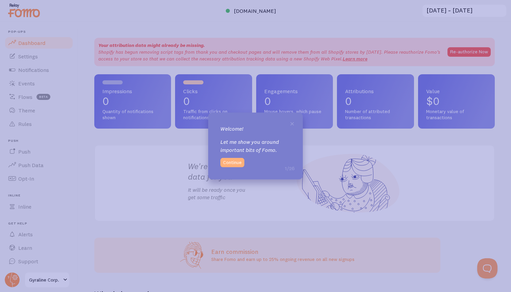
click at [237, 163] on button "Continue" at bounding box center [232, 162] width 24 height 9
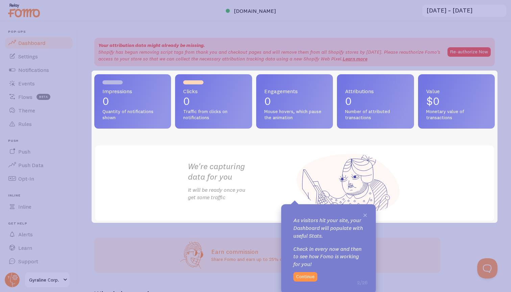
click at [364, 213] on span "×" at bounding box center [364, 215] width 5 height 10
click at [305, 275] on button "Continue" at bounding box center [305, 276] width 24 height 9
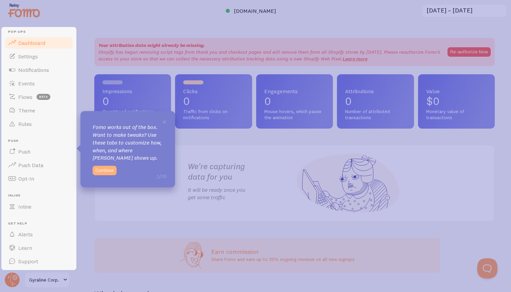
click at [102, 170] on button "Continue" at bounding box center [105, 170] width 24 height 9
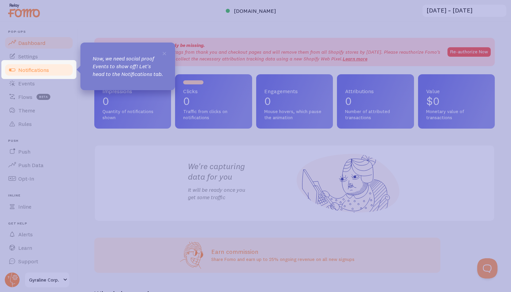
click at [33, 72] on span "Notifications" at bounding box center [33, 70] width 31 height 7
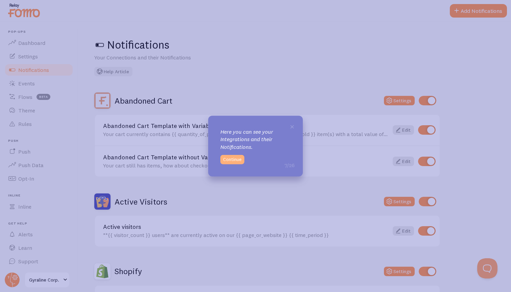
click at [236, 159] on button "Continue" at bounding box center [232, 159] width 24 height 9
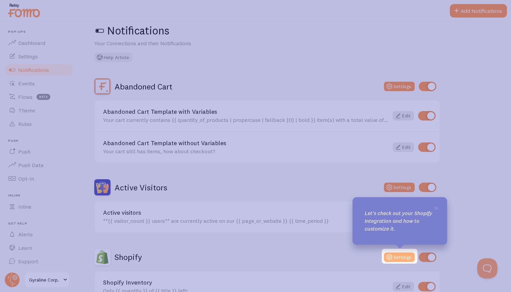
click at [399, 255] on button "Settings" at bounding box center [399, 257] width 31 height 9
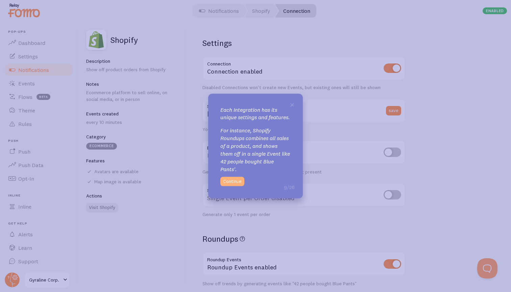
click at [237, 184] on button "Continue" at bounding box center [232, 181] width 24 height 9
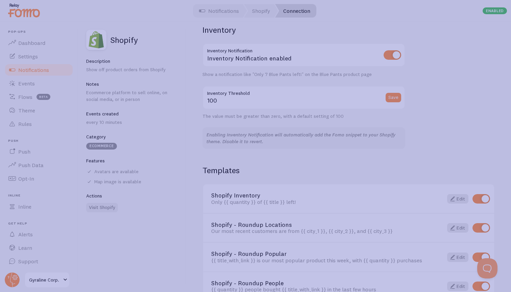
scroll to position [413, 0]
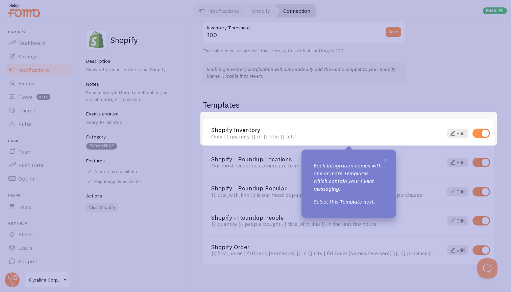
click at [241, 127] on link "Shopify Inventory" at bounding box center [323, 130] width 224 height 6
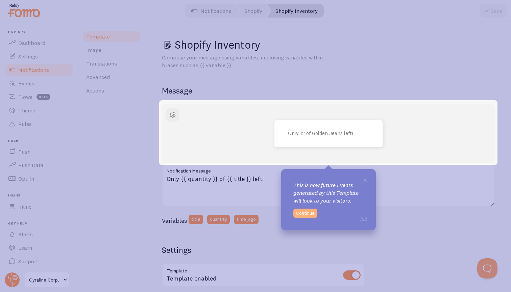
click at [307, 212] on button "Continue" at bounding box center [305, 213] width 24 height 9
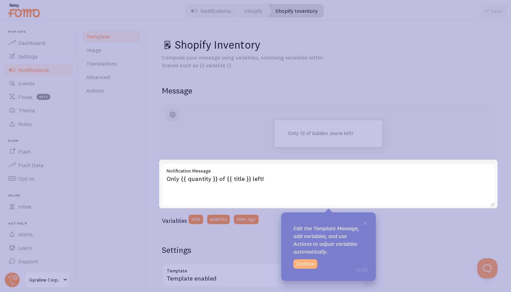
click at [307, 263] on button "Continue" at bounding box center [305, 263] width 24 height 9
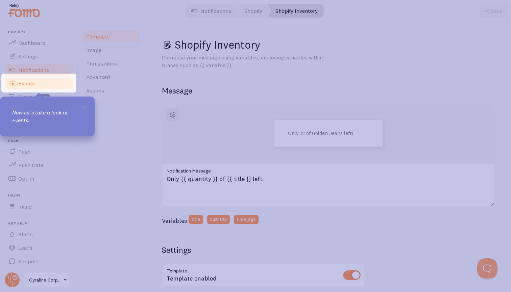
click at [33, 83] on span "Events" at bounding box center [26, 83] width 17 height 7
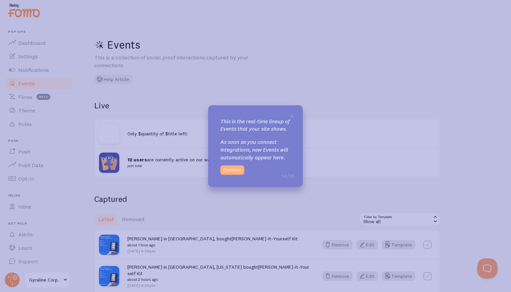
click at [230, 174] on button "Continue" at bounding box center [232, 169] width 24 height 9
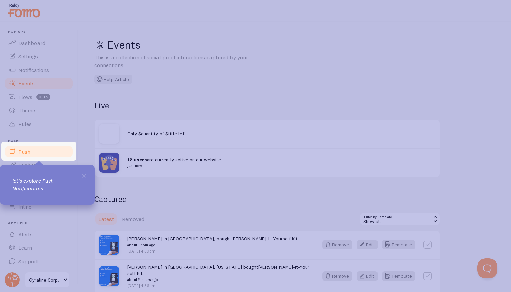
click at [30, 152] on link "Push" at bounding box center [39, 152] width 70 height 14
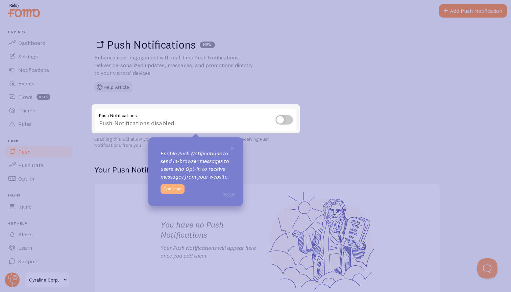
click at [170, 187] on button "Continue" at bounding box center [172, 188] width 24 height 9
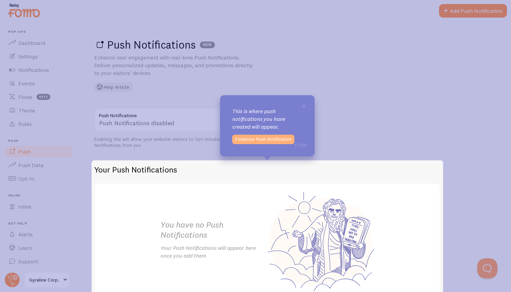
click at [278, 139] on button "Compose Push Notification" at bounding box center [263, 139] width 62 height 9
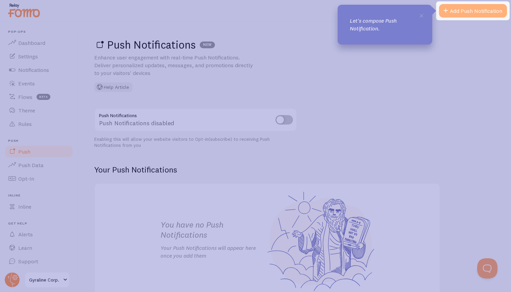
click at [476, 10] on link "Add Push Notification" at bounding box center [473, 11] width 68 height 14
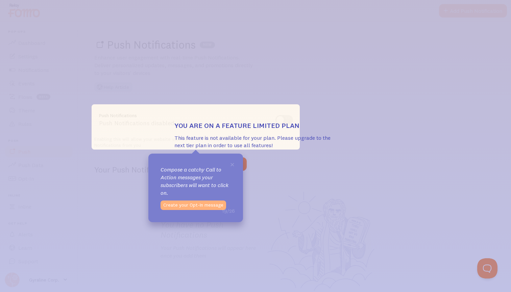
click at [209, 204] on button "Create your Opt-In message" at bounding box center [193, 205] width 66 height 9
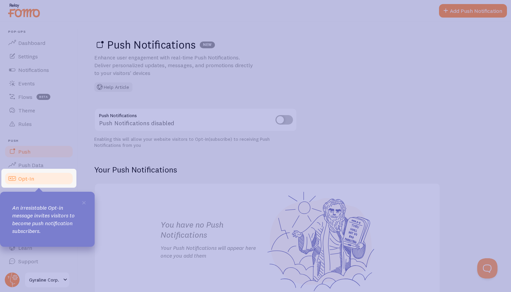
click at [41, 182] on link "Opt-In" at bounding box center [39, 179] width 70 height 14
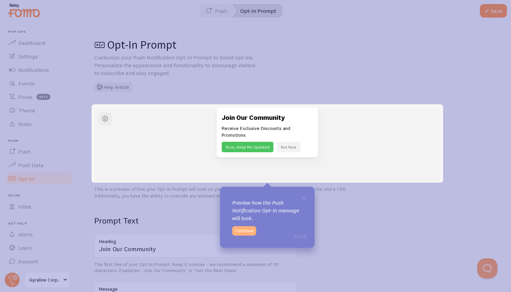
click at [248, 228] on button "Continue" at bounding box center [244, 230] width 24 height 9
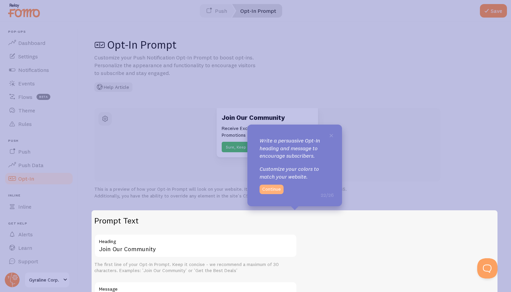
click at [279, 190] on button "Continue" at bounding box center [271, 189] width 24 height 9
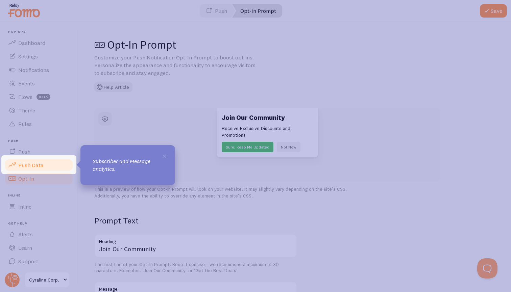
click at [33, 167] on span "Push Data" at bounding box center [30, 165] width 25 height 7
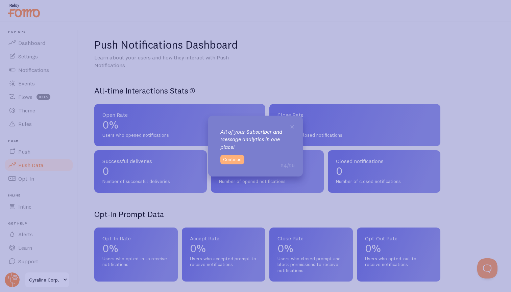
click at [236, 162] on button "Continue" at bounding box center [232, 159] width 24 height 9
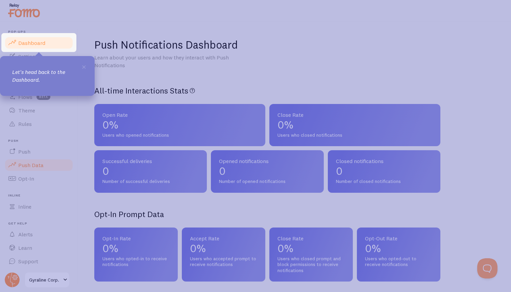
click at [38, 41] on span "Dashboard" at bounding box center [31, 43] width 27 height 7
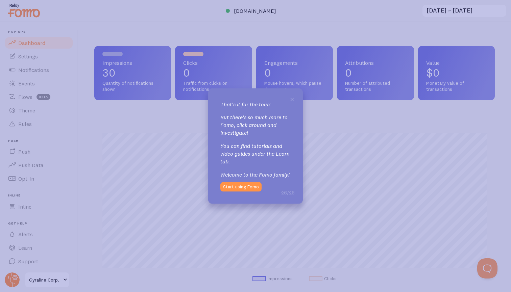
scroll to position [177, 400]
click at [244, 186] on button "Start using Fomo" at bounding box center [240, 186] width 41 height 9
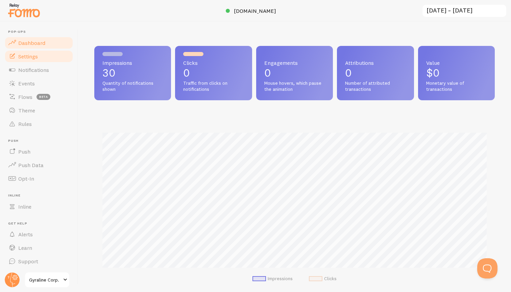
click at [38, 55] on link "Settings" at bounding box center [39, 57] width 70 height 14
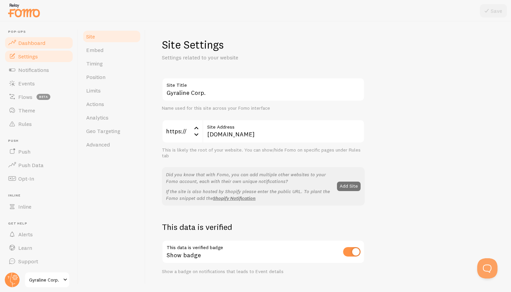
click at [37, 43] on span "Dashboard" at bounding box center [31, 43] width 27 height 7
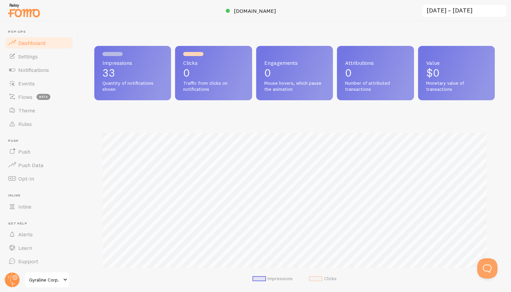
scroll to position [177, 400]
click at [37, 53] on span "Settings" at bounding box center [28, 56] width 20 height 7
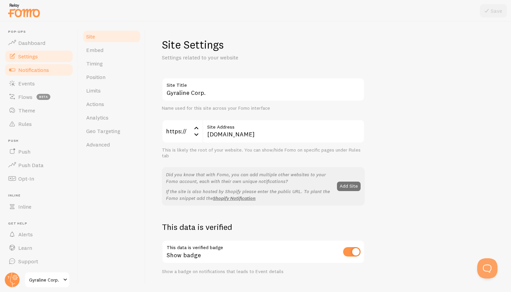
click at [46, 72] on span "Notifications" at bounding box center [33, 70] width 31 height 7
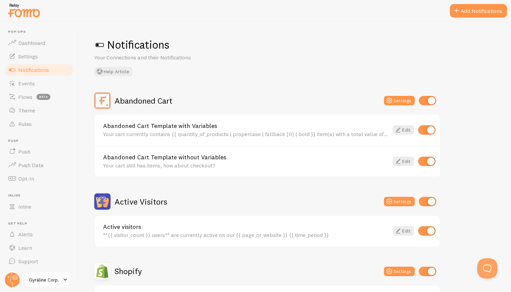
click at [428, 100] on input "checkbox" at bounding box center [427, 100] width 18 height 9
checkbox input "false"
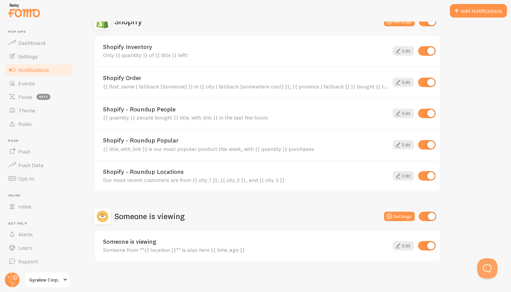
click at [427, 212] on input "checkbox" at bounding box center [427, 216] width 18 height 9
checkbox input "false"
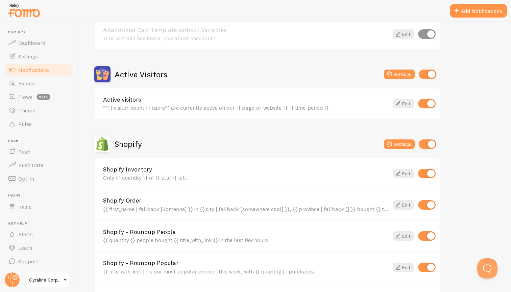
scroll to position [128, 0]
click at [400, 172] on icon at bounding box center [398, 173] width 8 height 8
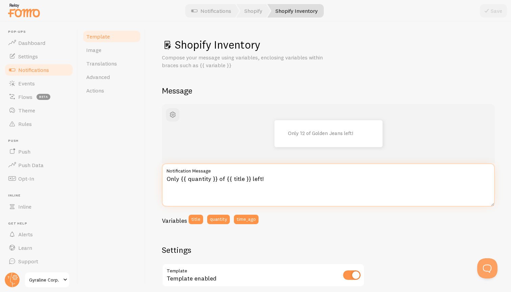
click at [197, 175] on textarea "Only {{ quantity }} of {{ title }} left!" at bounding box center [328, 184] width 333 height 43
drag, startPoint x: 179, startPoint y: 176, endPoint x: 161, endPoint y: 176, distance: 17.6
click at [161, 176] on div "Shopify Inventory Compose your message using variables, enclosing variables wit…" at bounding box center [328, 157] width 365 height 270
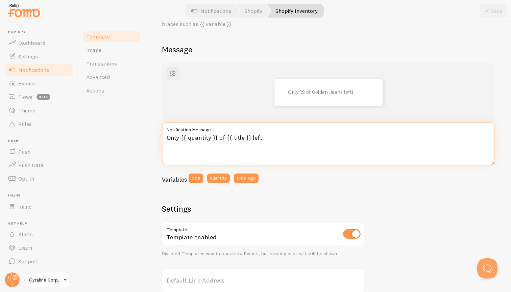
scroll to position [21, 0]
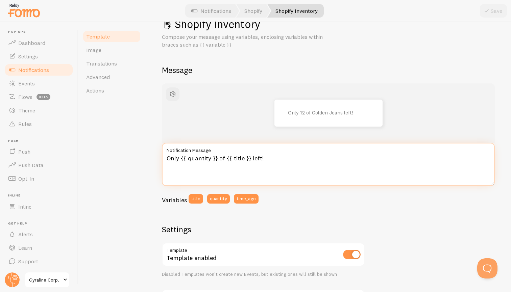
click at [223, 156] on textarea "Only {{ quantity }} of {{ title }} left!" at bounding box center [328, 164] width 333 height 43
drag, startPoint x: 251, startPoint y: 156, endPoint x: 224, endPoint y: 156, distance: 26.3
click at [224, 156] on textarea "Only {{ quantity }} of {{ title }} left!" at bounding box center [328, 164] width 333 height 43
click at [262, 156] on textarea "Only {{ quantity }} Gyraline kits left!" at bounding box center [328, 164] width 333 height 43
click at [324, 159] on textarea "Only {{ quantity }} Gyraline kits left for today!" at bounding box center [328, 164] width 333 height 43
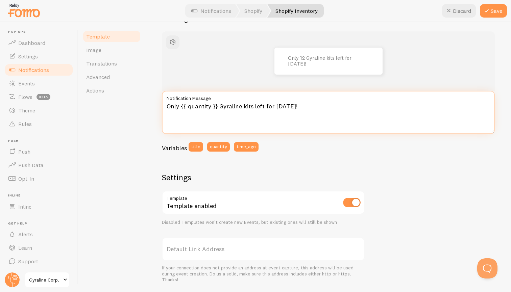
scroll to position [55, 0]
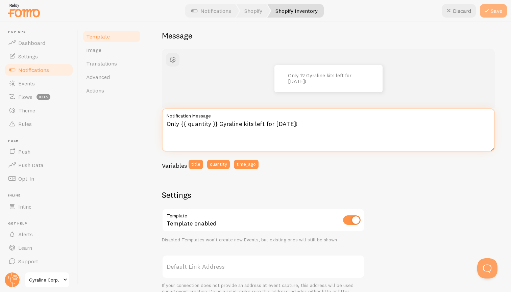
type textarea "Only {{ quantity }} Gyraline kits left for today!"
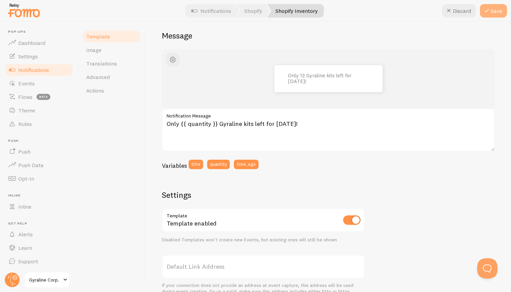
click at [490, 14] on icon at bounding box center [486, 11] width 8 height 8
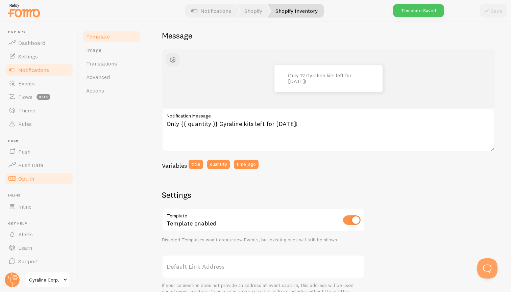
scroll to position [0, 0]
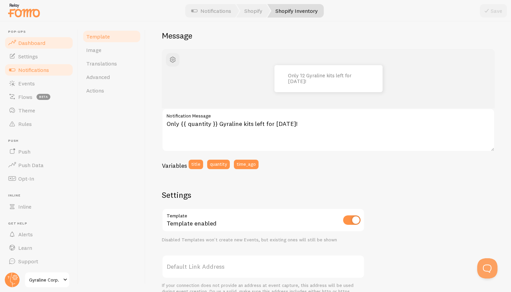
click at [46, 41] on link "Dashboard" at bounding box center [39, 43] width 70 height 14
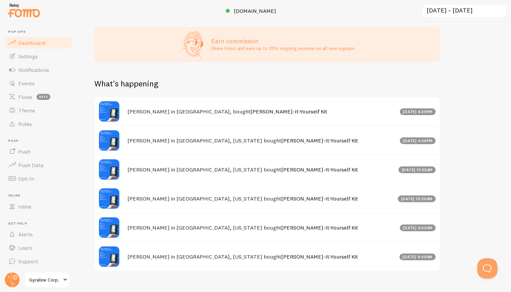
scroll to position [283, 0]
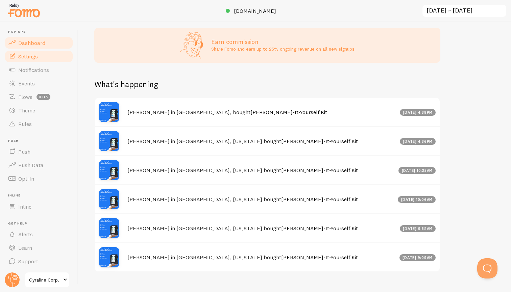
click at [42, 55] on link "Settings" at bounding box center [39, 57] width 70 height 14
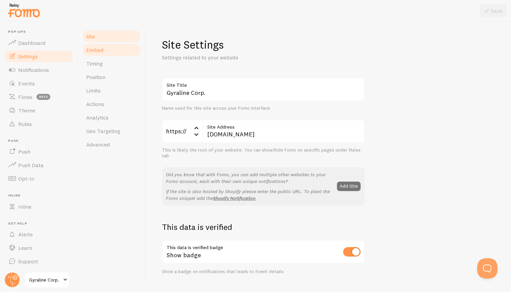
click at [102, 49] on span "Embed" at bounding box center [94, 50] width 17 height 7
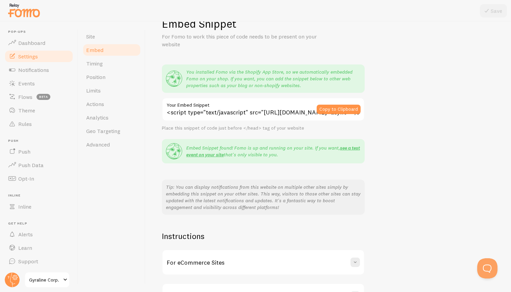
scroll to position [22, 0]
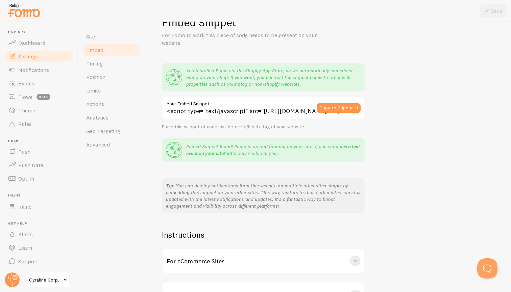
click at [348, 146] on link "see a test event on your site" at bounding box center [273, 149] width 174 height 13
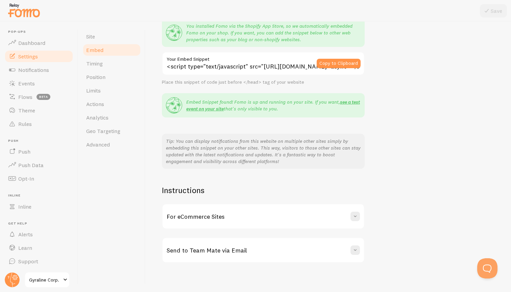
scroll to position [0, 0]
click at [44, 67] on span "Notifications" at bounding box center [33, 70] width 31 height 7
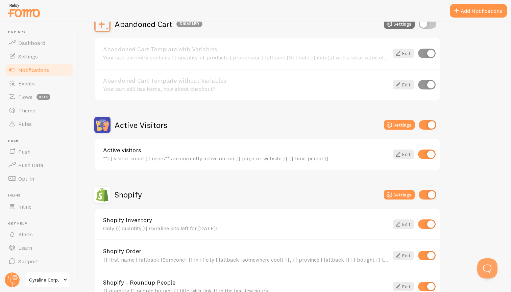
scroll to position [86, 0]
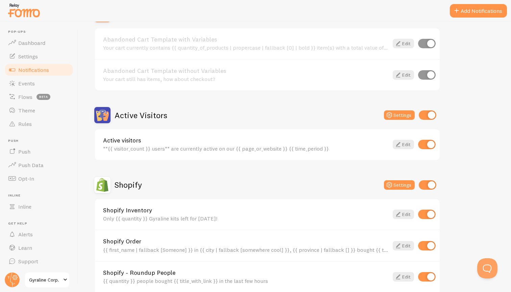
click at [430, 114] on input "checkbox" at bounding box center [427, 114] width 18 height 9
checkbox input "false"
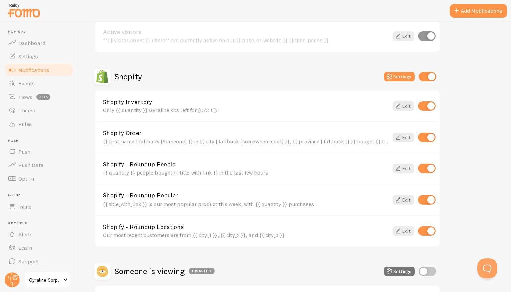
scroll to position [206, 0]
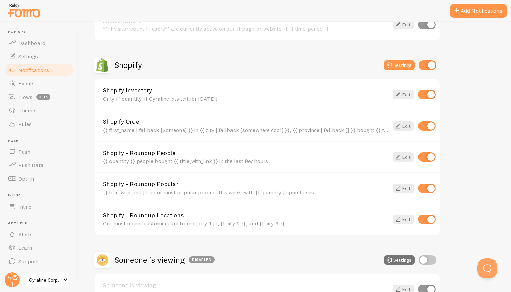
click at [427, 92] on input "checkbox" at bounding box center [427, 94] width 18 height 9
checkbox input "false"
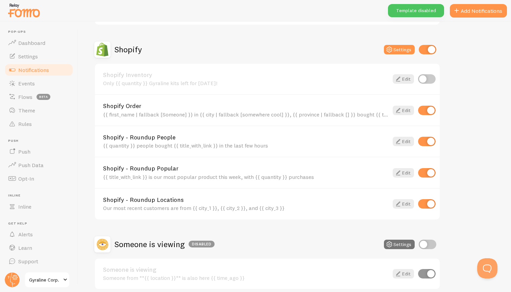
scroll to position [238, 0]
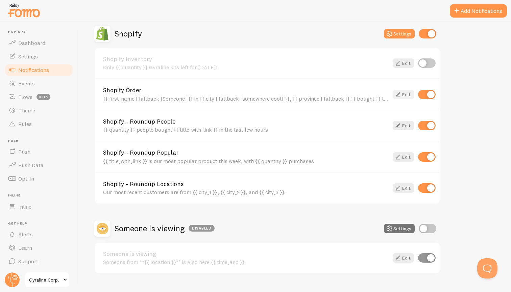
click at [402, 93] on link "Edit" at bounding box center [402, 94] width 21 height 9
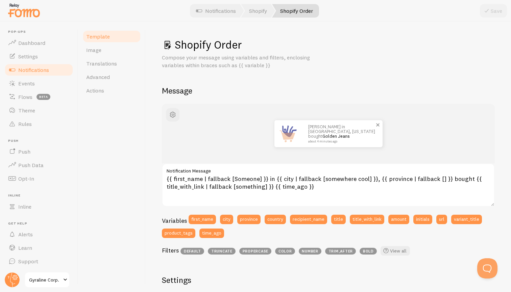
click at [291, 129] on img at bounding box center [287, 133] width 27 height 27
click at [173, 112] on span "button" at bounding box center [172, 115] width 8 height 8
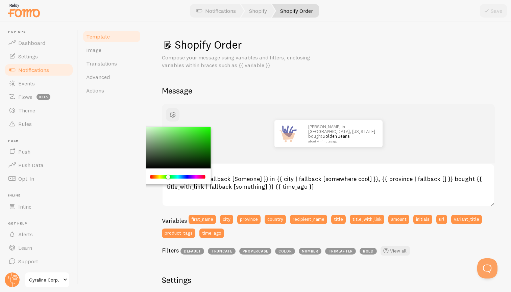
drag, startPoint x: 152, startPoint y: 176, endPoint x: 168, endPoint y: 177, distance: 15.9
click at [168, 177] on div "Chrome color picker" at bounding box center [168, 177] width 4 height 4
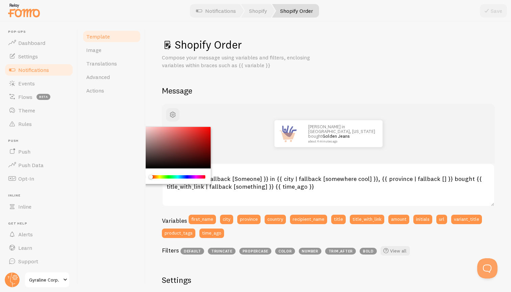
drag, startPoint x: 168, startPoint y: 177, endPoint x: 144, endPoint y: 175, distance: 23.7
click at [144, 175] on div "Template Image Translations Advanced Actions Shopify Order Compose your message…" at bounding box center [294, 157] width 433 height 270
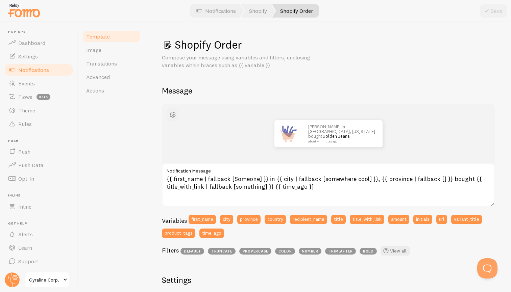
click at [173, 113] on span "button" at bounding box center [172, 115] width 8 height 8
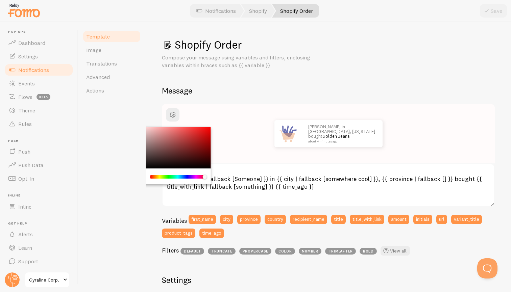
drag, startPoint x: 173, startPoint y: 158, endPoint x: 135, endPoint y: 119, distance: 54.2
click at [135, 119] on div "Template Image Translations Advanced Actions Shopify Order Compose your message…" at bounding box center [294, 157] width 433 height 270
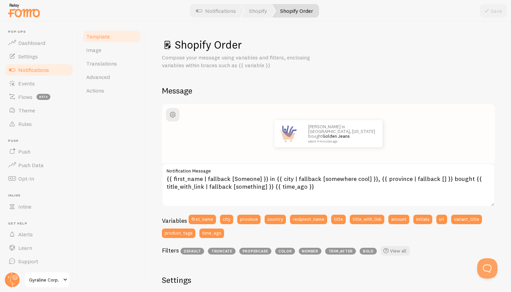
click at [240, 136] on div "John in San Francisco, California bought Golden Jeans about 4 minutes ago" at bounding box center [328, 133] width 300 height 27
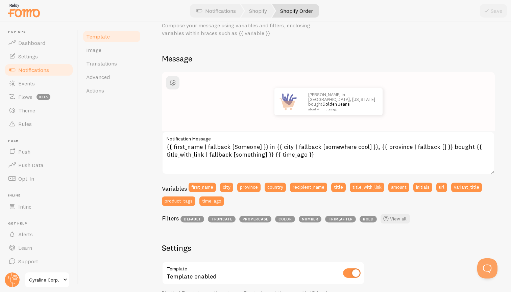
scroll to position [29, 0]
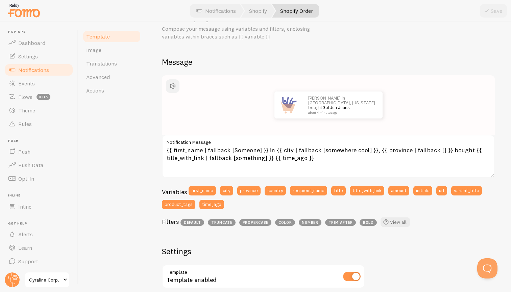
click at [175, 88] on span "button" at bounding box center [172, 86] width 8 height 8
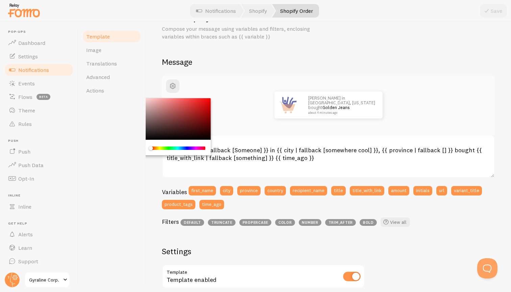
drag, startPoint x: 155, startPoint y: 115, endPoint x: 128, endPoint y: 98, distance: 31.9
click at [128, 98] on div "Template Image Translations Advanced Actions Shopify Order Compose your message…" at bounding box center [294, 157] width 433 height 270
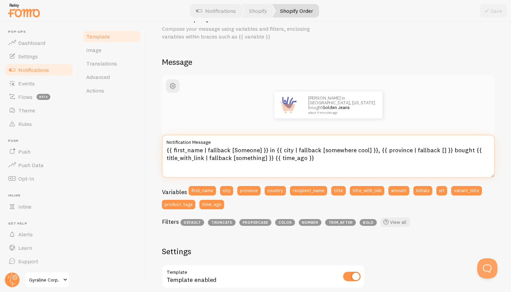
click at [235, 154] on textarea "{{ first_name | fallback [Someone] }} in {{ city | fallback [somewhere cool] }}…" at bounding box center [328, 156] width 333 height 43
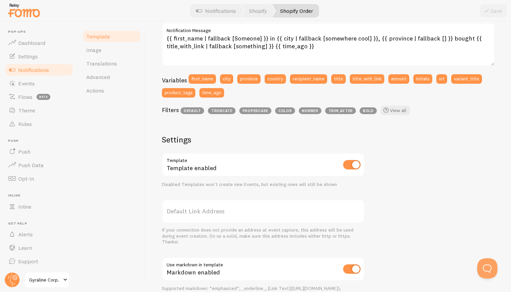
scroll to position [111, 0]
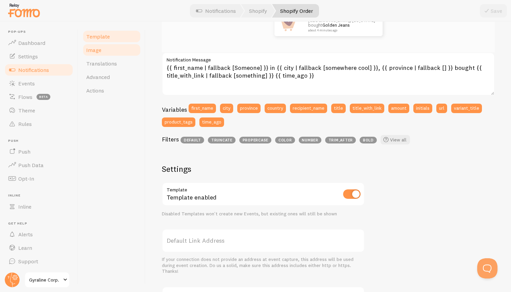
click at [116, 51] on link "Image" at bounding box center [111, 50] width 59 height 14
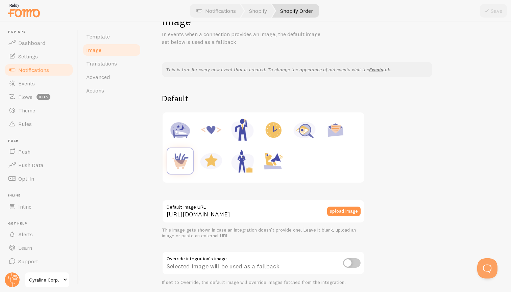
scroll to position [15, 0]
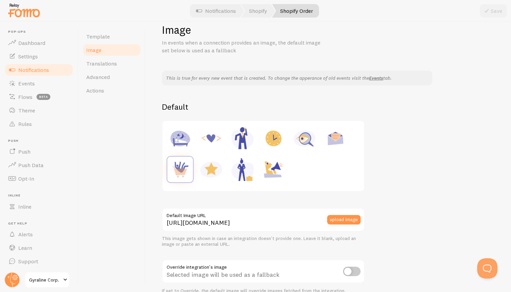
click at [321, 172] on div at bounding box center [262, 156] width 193 height 62
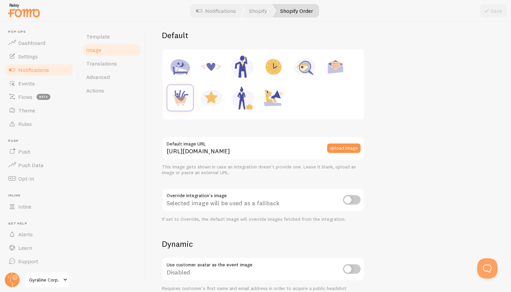
scroll to position [85, 0]
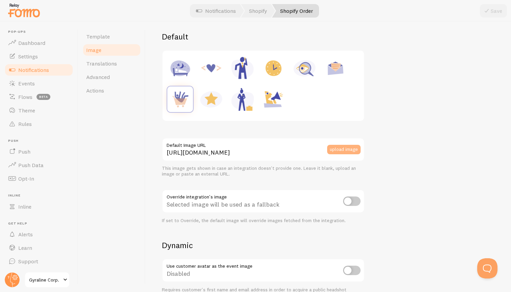
click at [346, 148] on button "upload image" at bounding box center [343, 149] width 33 height 9
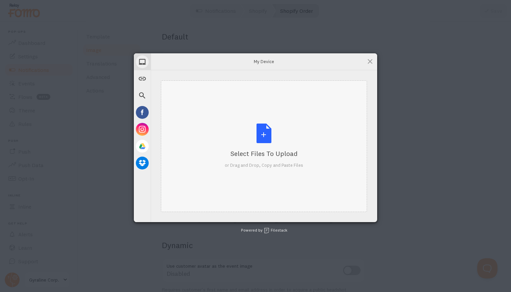
click at [261, 132] on div "Select Files to Upload or Drag and Drop, Copy and Paste Files" at bounding box center [264, 146] width 78 height 45
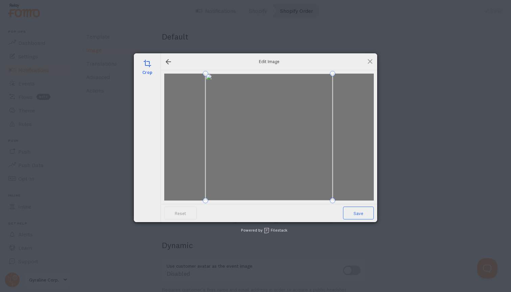
click at [363, 211] on span "Save" at bounding box center [358, 213] width 31 height 13
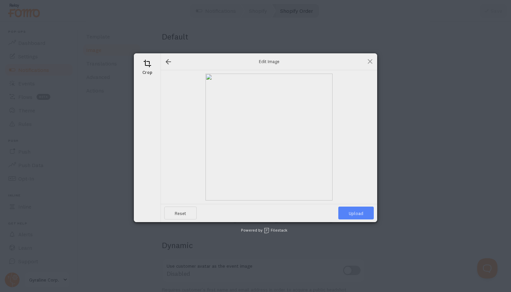
click at [355, 212] on span "Upload" at bounding box center [355, 213] width 35 height 13
type input "https://process.filestackapi.com/ApqhzE1ldTzuKSj33adqez/resize=width:170,height…"
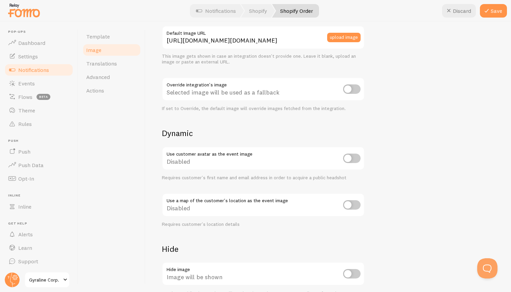
scroll to position [206, 0]
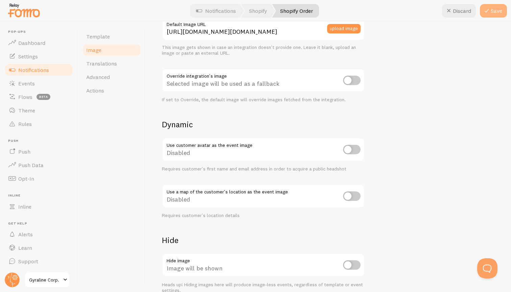
click at [490, 11] on icon at bounding box center [486, 11] width 8 height 8
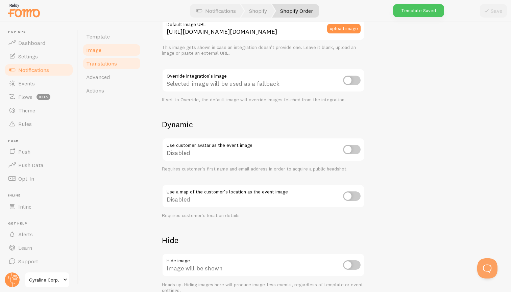
click at [99, 63] on span "Translations" at bounding box center [101, 63] width 31 height 7
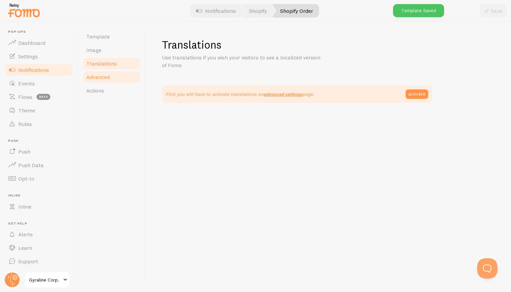
click at [101, 77] on span "Advanced" at bounding box center [98, 77] width 24 height 7
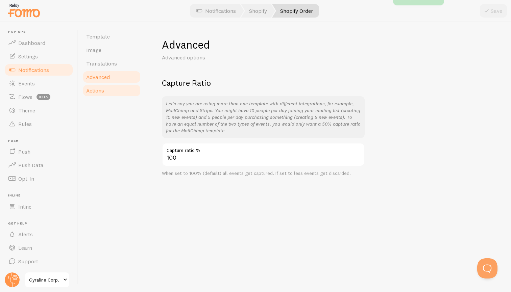
click at [102, 88] on span "Actions" at bounding box center [95, 90] width 18 height 7
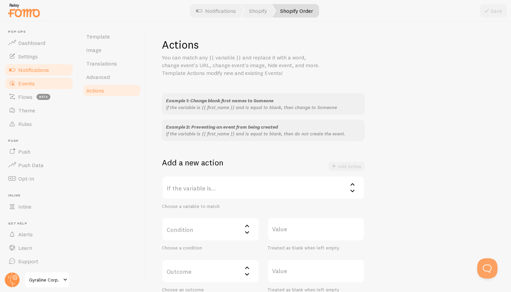
click at [33, 84] on span "Events" at bounding box center [26, 83] width 17 height 7
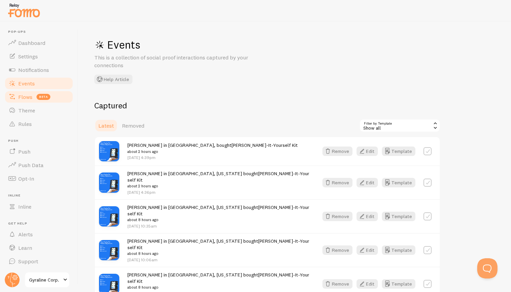
click at [30, 96] on span "Flows" at bounding box center [25, 97] width 14 height 7
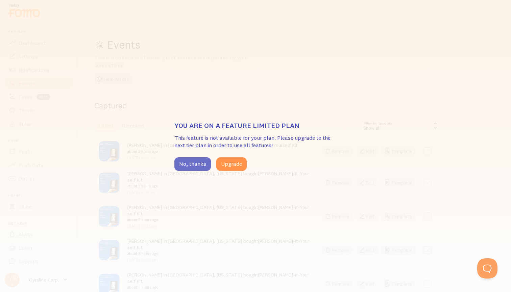
click at [198, 165] on button "No, thanks" at bounding box center [192, 164] width 36 height 14
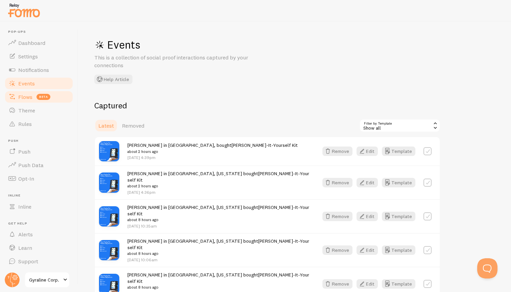
click at [52, 98] on link "Flows beta" at bounding box center [39, 97] width 70 height 14
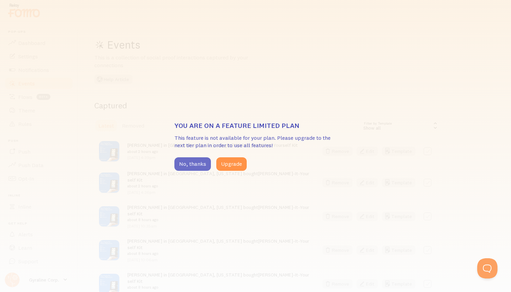
click at [196, 165] on button "No, thanks" at bounding box center [192, 164] width 36 height 14
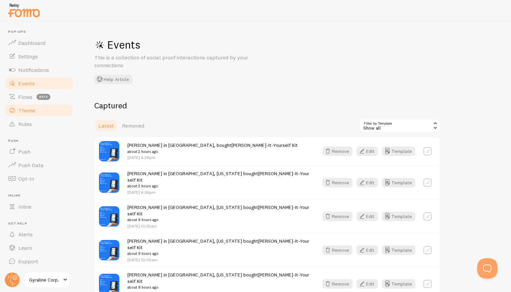
click at [48, 113] on link "Theme" at bounding box center [39, 111] width 70 height 14
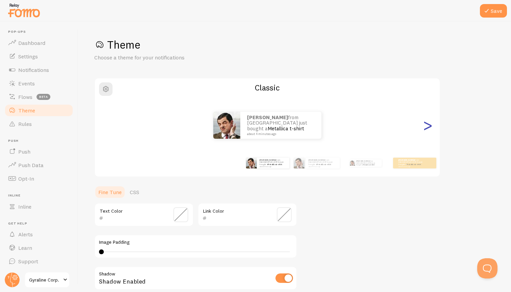
click at [429, 128] on div ">" at bounding box center [427, 125] width 8 height 49
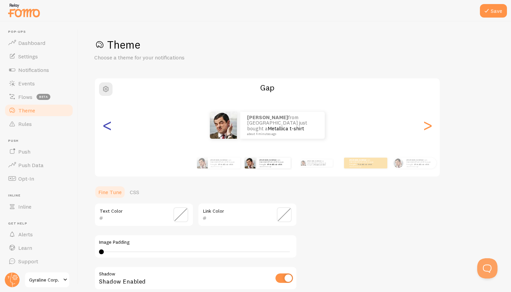
click at [105, 129] on div "<" at bounding box center [107, 125] width 8 height 49
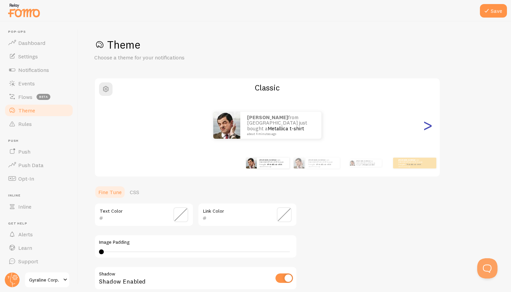
click at [430, 126] on div ">" at bounding box center [427, 125] width 8 height 49
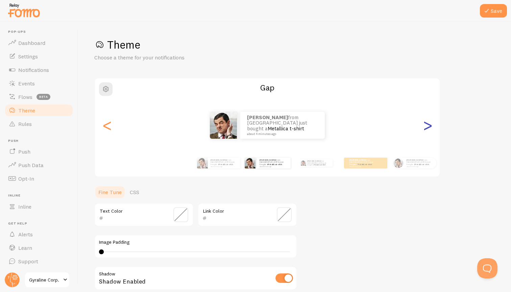
click at [430, 126] on div ">" at bounding box center [427, 125] width 8 height 49
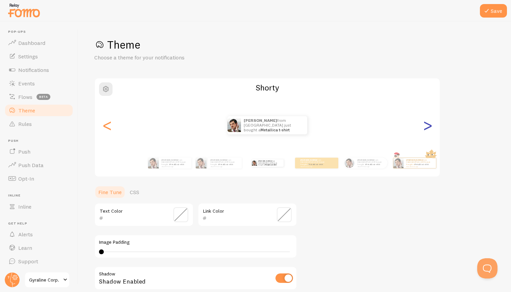
click at [430, 126] on div ">" at bounding box center [427, 125] width 8 height 49
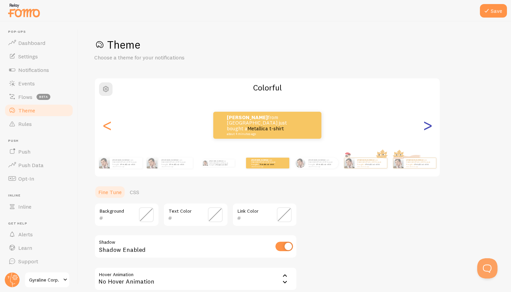
click at [430, 126] on div ">" at bounding box center [427, 125] width 8 height 49
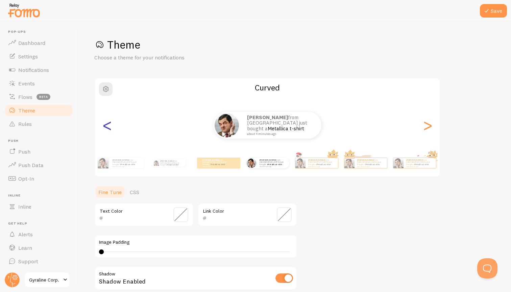
click at [104, 127] on div "<" at bounding box center [107, 125] width 8 height 49
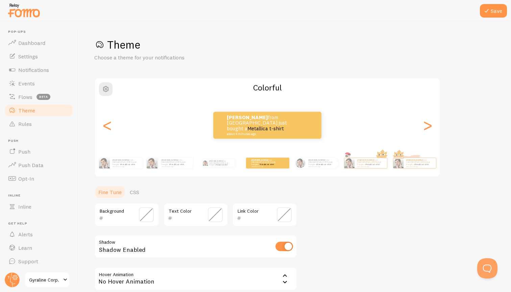
scroll to position [17, 0]
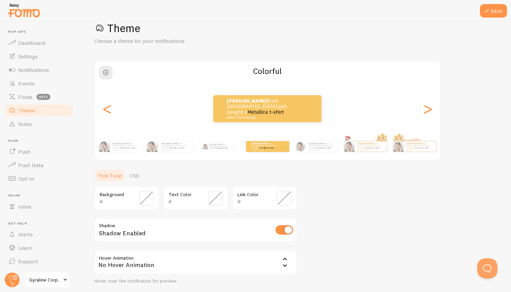
click at [146, 196] on span at bounding box center [146, 198] width 15 height 15
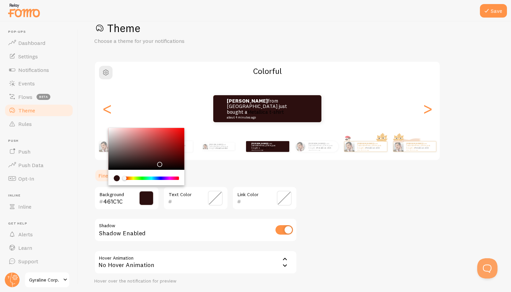
drag, startPoint x: 149, startPoint y: 157, endPoint x: 154, endPoint y: 158, distance: 5.1
click at [154, 158] on div "Chrome color picker" at bounding box center [146, 149] width 76 height 42
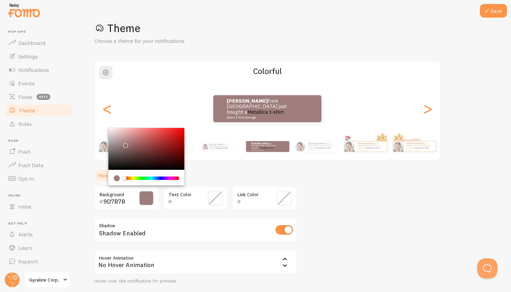
drag, startPoint x: 154, startPoint y: 158, endPoint x: 134, endPoint y: 158, distance: 19.9
click at [125, 143] on div "Chrome color picker" at bounding box center [126, 145] width 4 height 4
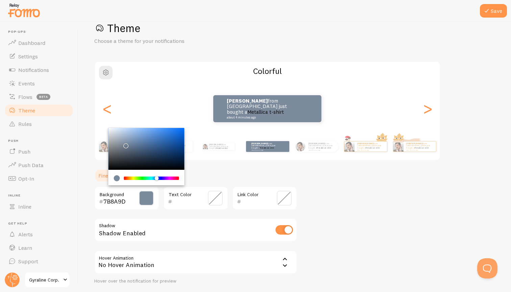
click at [156, 178] on div "Chrome color picker" at bounding box center [152, 178] width 54 height 3
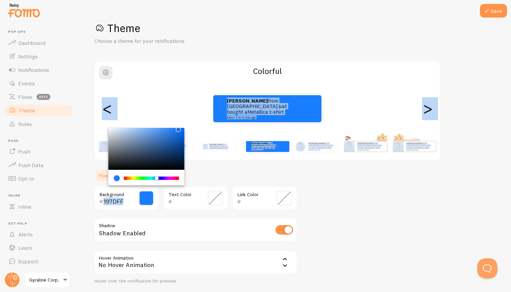
drag, startPoint x: 162, startPoint y: 135, endPoint x: 176, endPoint y: 126, distance: 17.1
click at [176, 126] on div "Theme Choose a theme for your notifications Colorful Sam from Indonesia just bo…" at bounding box center [294, 165] width 400 height 289
type input "1B7EFF"
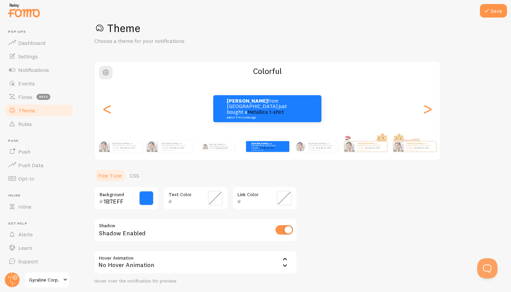
click at [333, 191] on div "Theme Choose a theme for your notifications Colorful Sam from Indonesia just bo…" at bounding box center [294, 165] width 400 height 289
click at [214, 196] on span at bounding box center [215, 198] width 15 height 15
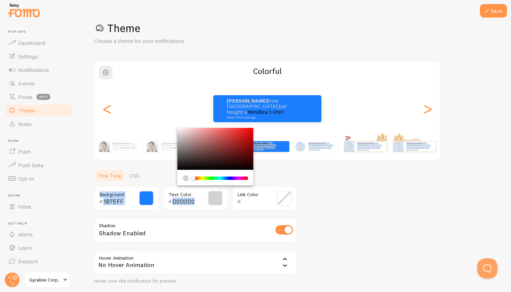
drag, startPoint x: 230, startPoint y: 153, endPoint x: 176, endPoint y: 135, distance: 56.5
click at [176, 135] on div "Theme Choose a theme for your notifications Colorful Sam from Indonesia just bo…" at bounding box center [294, 165] width 400 height 289
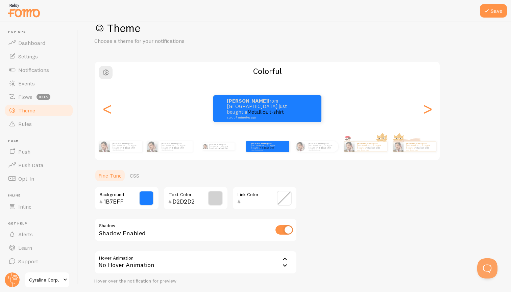
click at [191, 204] on input "D2D2D2" at bounding box center [185, 202] width 27 height 8
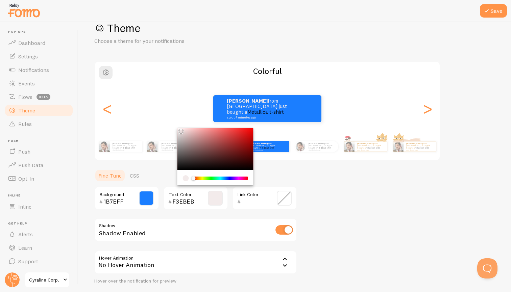
click at [180, 129] on div "Chrome color picker" at bounding box center [215, 149] width 76 height 42
click at [180, 130] on div "Chrome color picker" at bounding box center [181, 132] width 4 height 4
click at [187, 201] on input "F3EBEB" at bounding box center [185, 202] width 27 height 8
type input "FFFFFF"
click at [211, 205] on div "FFFFFF Text Color" at bounding box center [195, 198] width 65 height 24
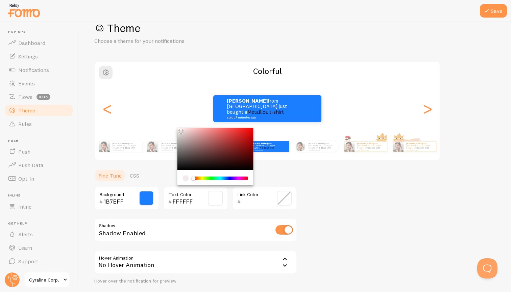
click at [227, 215] on div "1B7EFF Background FFFFFF Text Color Link Color Shadow Shadow Enabled Hover Anim…" at bounding box center [195, 235] width 203 height 98
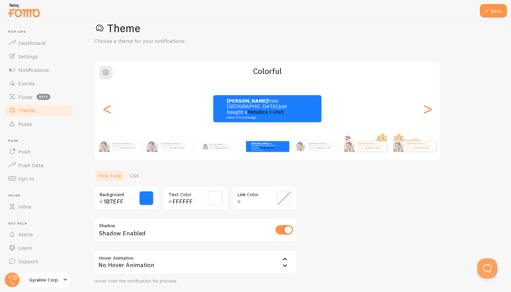
click at [251, 204] on input "text" at bounding box center [254, 202] width 27 height 8
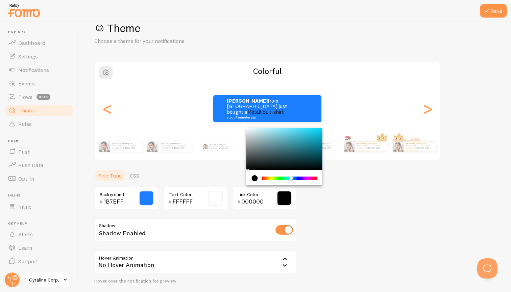
drag, startPoint x: 263, startPoint y: 178, endPoint x: 290, endPoint y: 177, distance: 27.4
click at [290, 177] on div "Chrome color picker" at bounding box center [290, 178] width 4 height 4
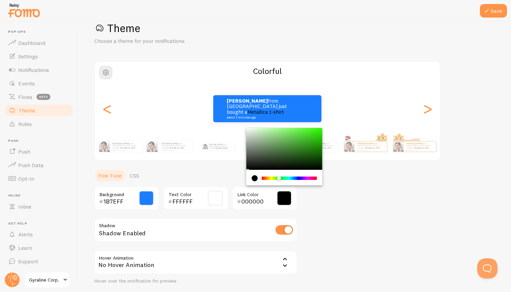
drag, startPoint x: 290, startPoint y: 177, endPoint x: 279, endPoint y: 176, distance: 11.5
click at [279, 175] on div "Chrome color picker" at bounding box center [289, 178] width 55 height 6
click at [293, 142] on div "Chrome color picker" at bounding box center [284, 149] width 76 height 42
click at [250, 130] on div "Chrome color picker" at bounding box center [284, 149] width 76 height 42
click at [247, 202] on input "E6EFE4" at bounding box center [254, 202] width 27 height 8
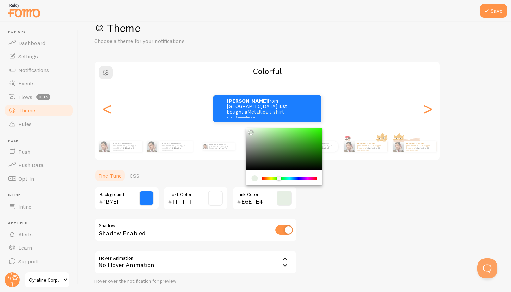
drag, startPoint x: 261, startPoint y: 201, endPoint x: 228, endPoint y: 200, distance: 33.8
click at [228, 200] on div "1B7EFF Background FFFFFF Text Color E6EFE4 Link Color" at bounding box center [195, 198] width 203 height 24
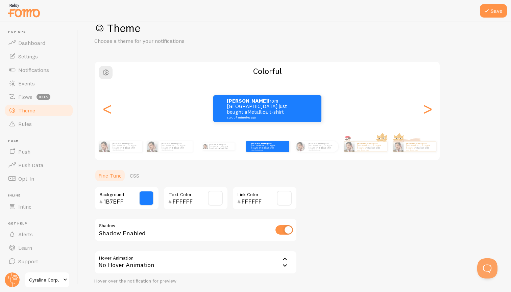
type input "FFFFFF"
click at [352, 212] on div "Theme Choose a theme for your notifications Colorful Sam from Indonesia just bo…" at bounding box center [294, 165] width 400 height 289
click at [313, 147] on p "Sam from Indonesia just bought a Metallica t-shirt about 4 minutes ago" at bounding box center [321, 146] width 27 height 8
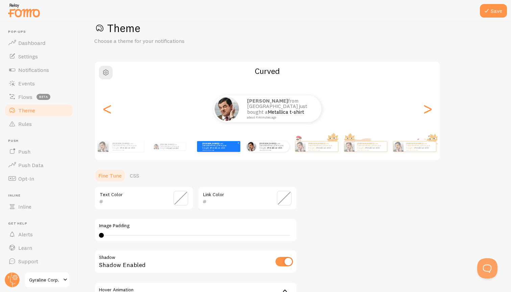
click at [225, 149] on div "Sam from Indonesia just bought a Metallica t-shirt about 4 minutes ago" at bounding box center [218, 146] width 43 height 11
type input "FFFFFF"
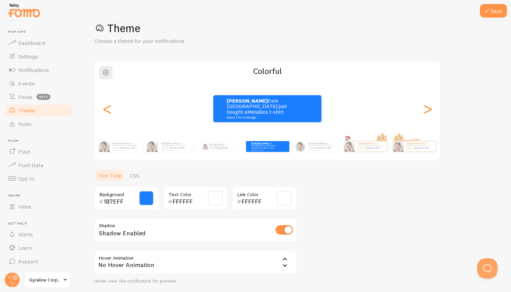
scroll to position [57, 0]
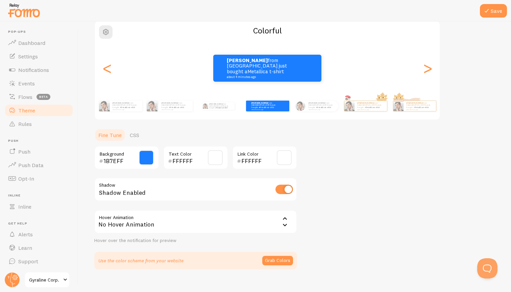
click at [286, 218] on icon at bounding box center [285, 218] width 4 height 2
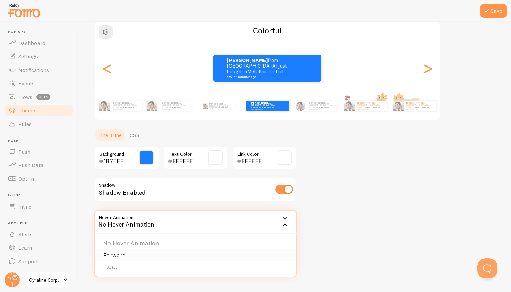
click at [140, 252] on li "Forward" at bounding box center [195, 256] width 201 height 12
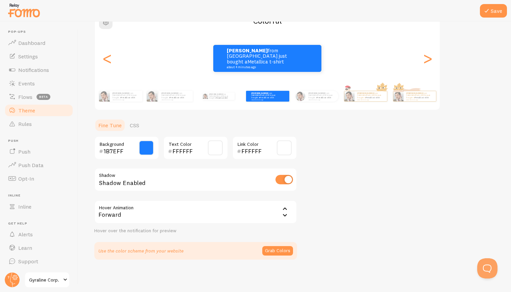
scroll to position [66, 0]
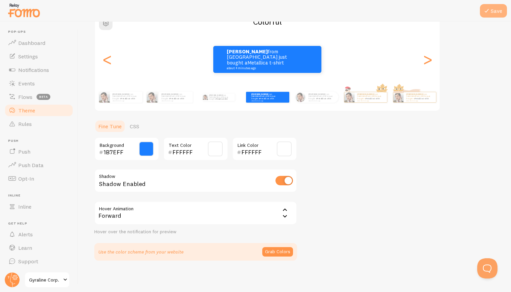
click at [493, 12] on button "Save" at bounding box center [492, 11] width 27 height 14
click at [495, 8] on button "Save" at bounding box center [492, 11] width 27 height 14
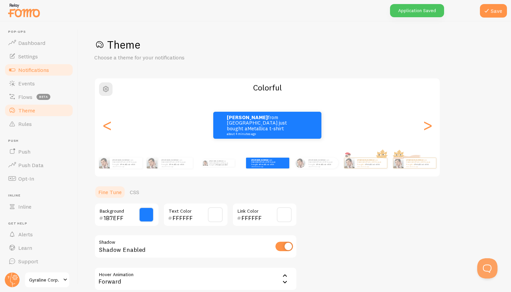
scroll to position [0, 0]
click at [34, 56] on span "Settings" at bounding box center [28, 56] width 20 height 7
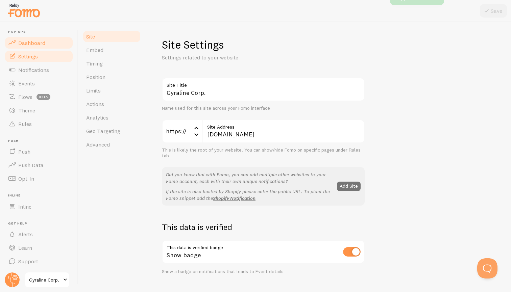
click at [39, 46] on link "Dashboard" at bounding box center [39, 43] width 70 height 14
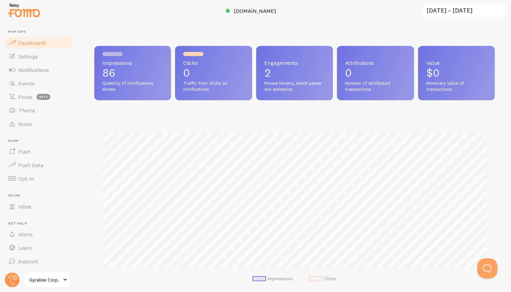
scroll to position [177, 400]
click at [50, 54] on link "Settings" at bounding box center [39, 57] width 70 height 14
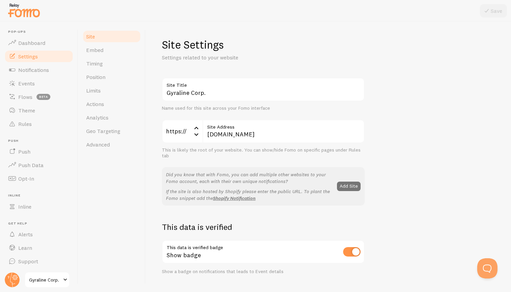
click at [50, 54] on link "Settings" at bounding box center [39, 57] width 70 height 14
click at [44, 79] on link "Events" at bounding box center [39, 84] width 70 height 14
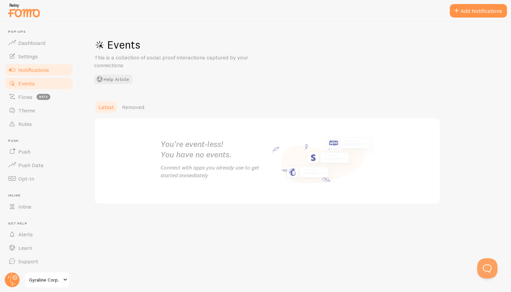
click at [42, 71] on span "Notifications" at bounding box center [33, 70] width 31 height 7
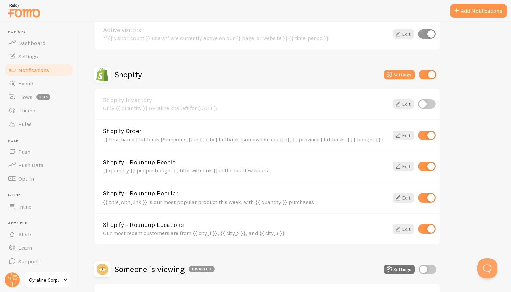
scroll to position [191, 0]
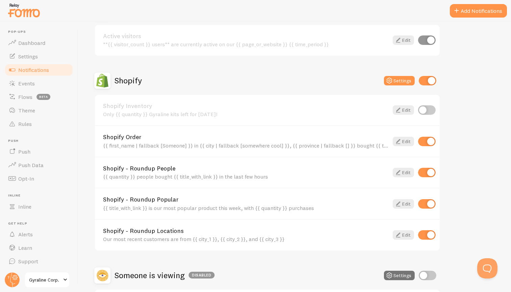
click at [426, 232] on input "checkbox" at bounding box center [427, 234] width 18 height 9
checkbox input "false"
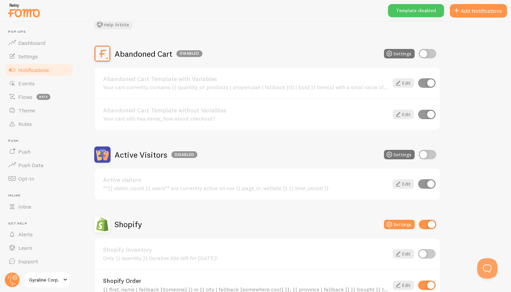
scroll to position [37, 0]
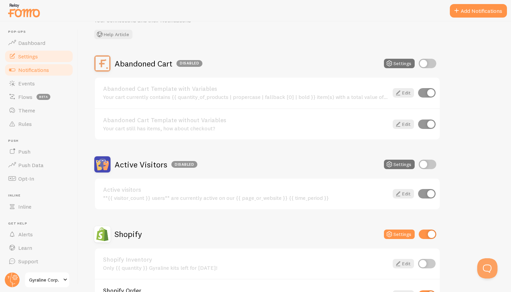
click at [36, 52] on link "Settings" at bounding box center [39, 57] width 70 height 14
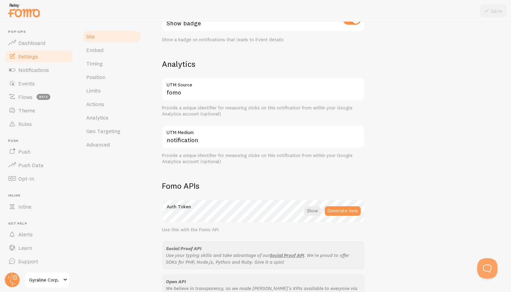
scroll to position [234, 0]
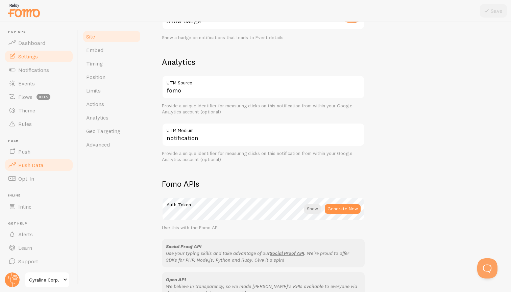
click at [38, 167] on span "Push Data" at bounding box center [30, 165] width 25 height 7
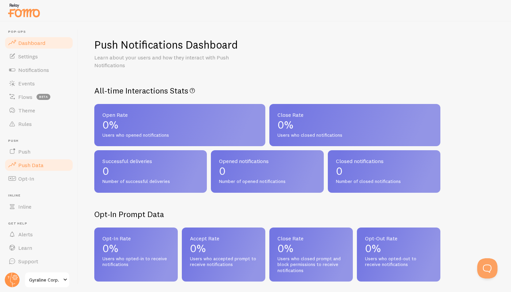
click at [47, 38] on link "Dashboard" at bounding box center [39, 43] width 70 height 14
